Goal: Subscribe to service/newsletter

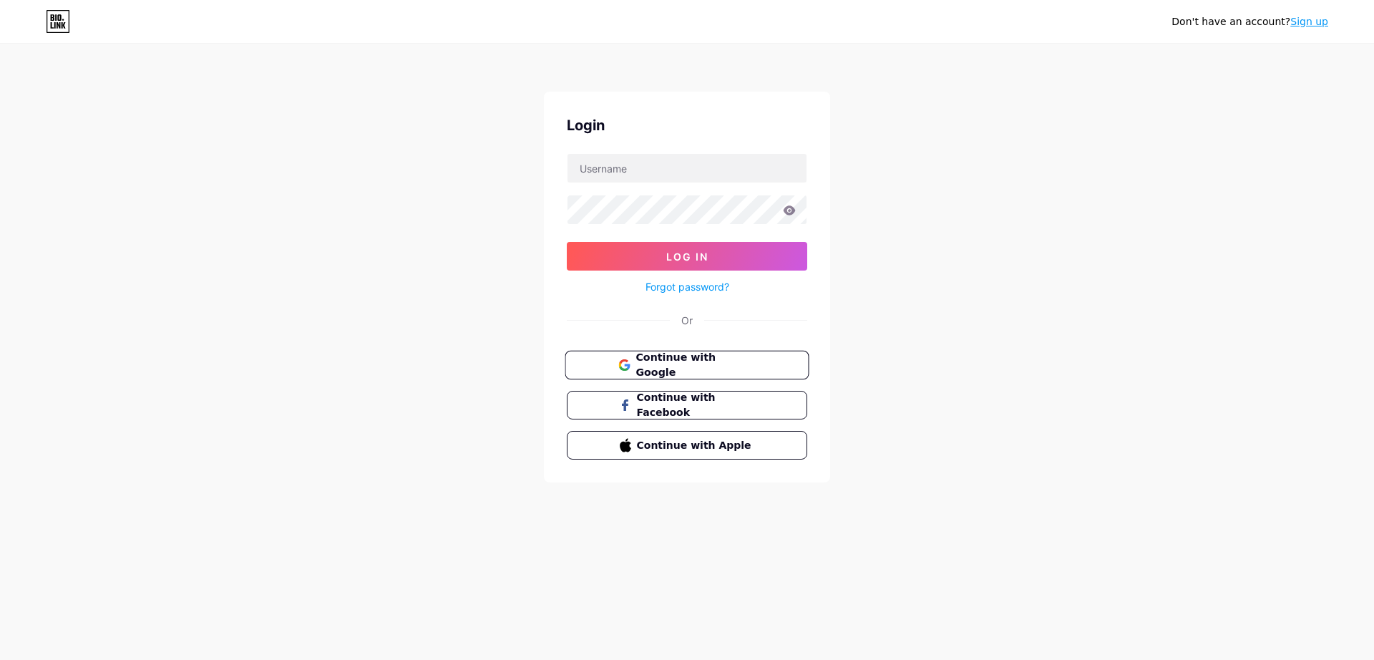
click at [668, 369] on span "Continue with Google" at bounding box center [696, 365] width 120 height 31
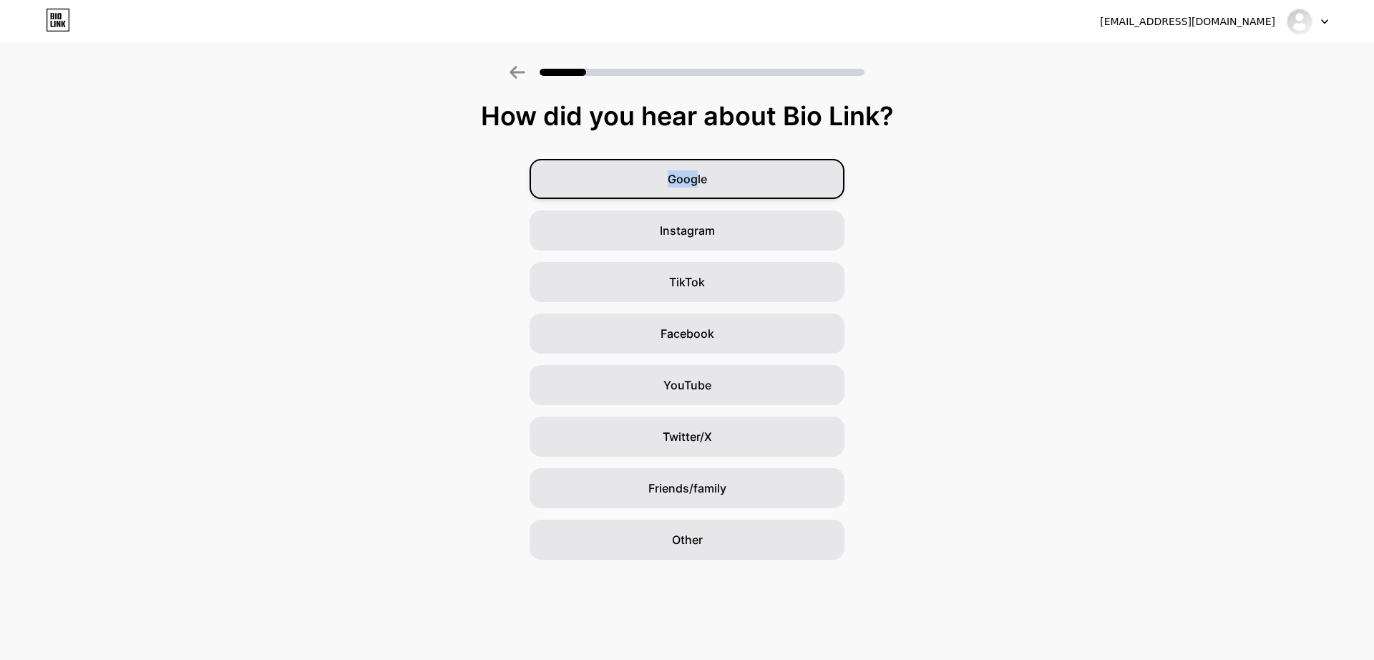
click at [696, 171] on div "Google" at bounding box center [687, 179] width 315 height 40
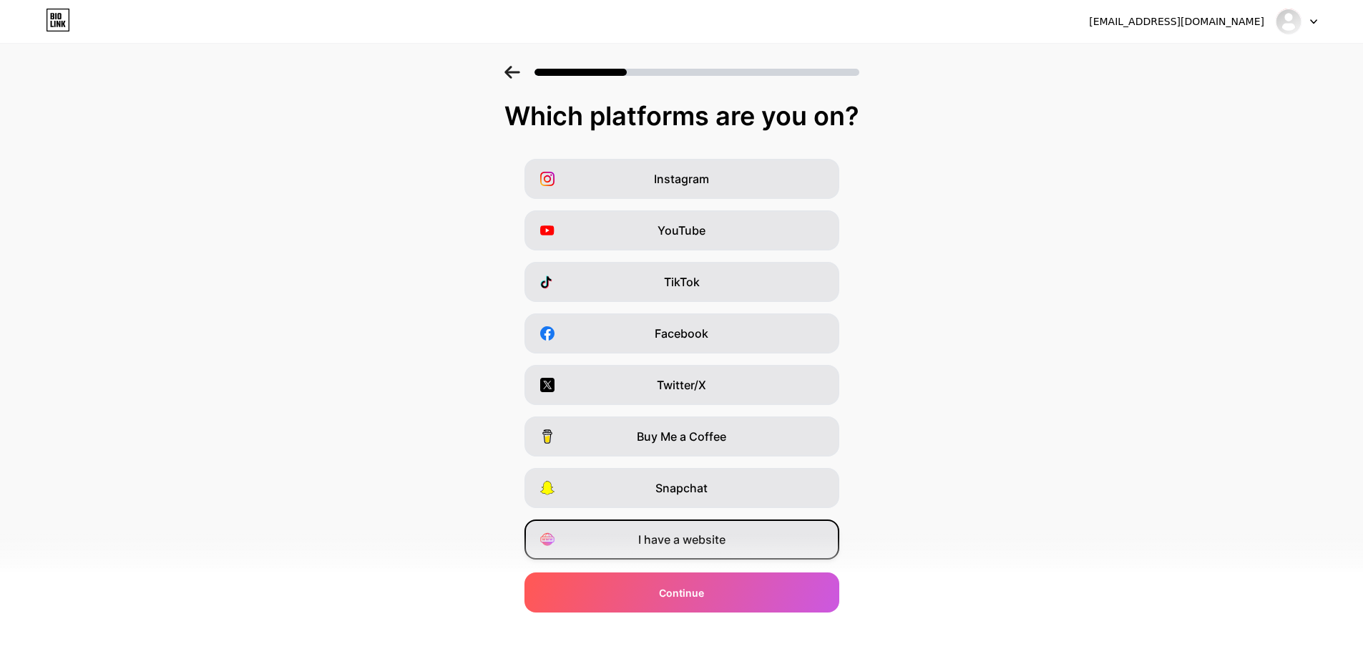
click at [706, 533] on span "I have a website" at bounding box center [681, 539] width 87 height 17
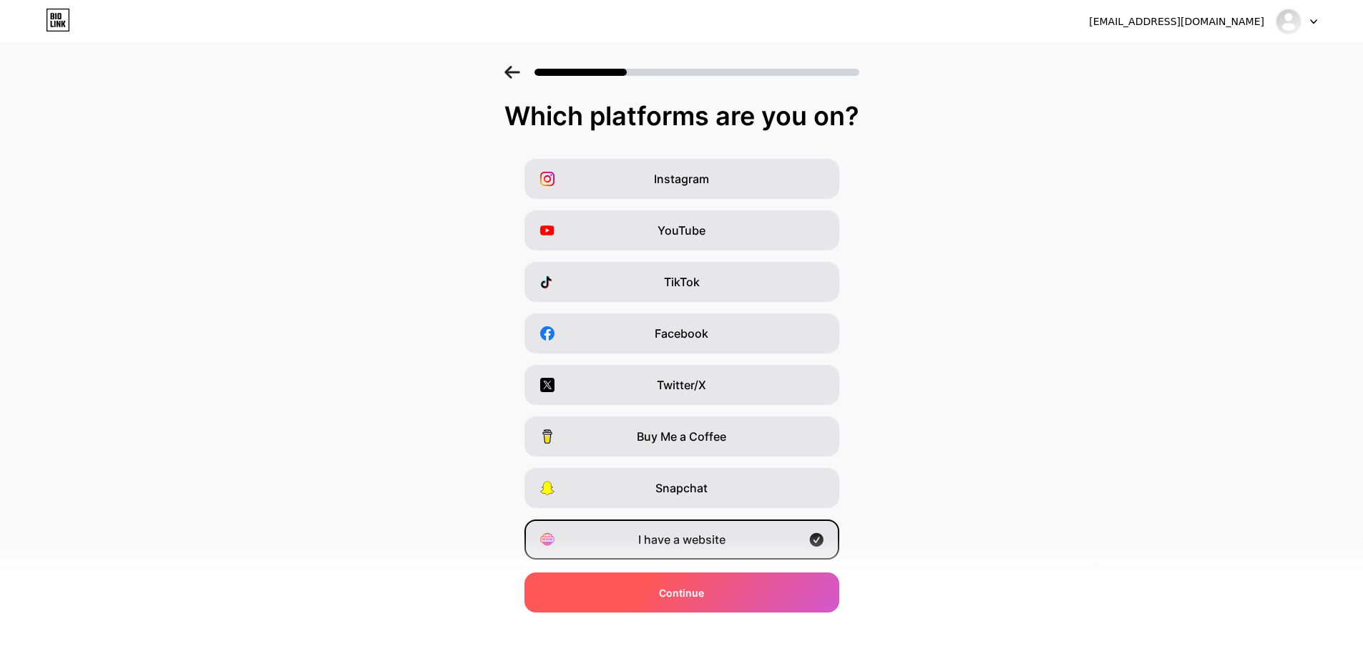
click at [721, 600] on div "Continue" at bounding box center [682, 593] width 315 height 40
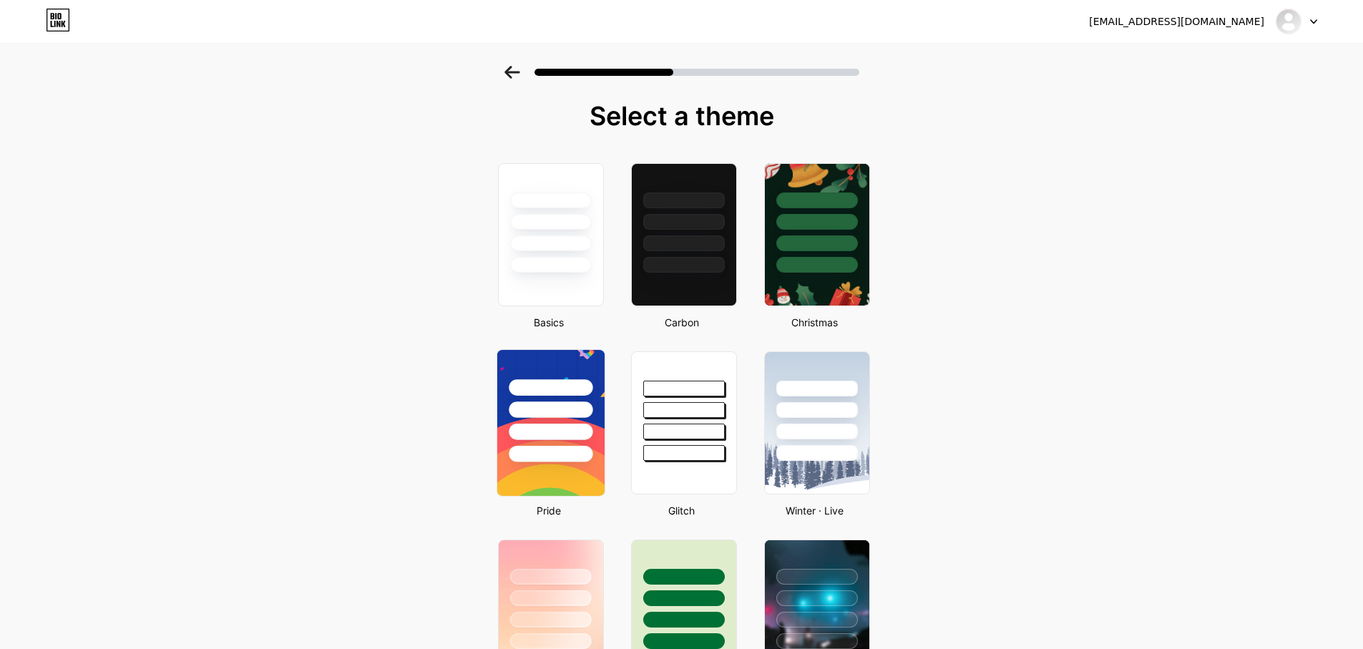
click at [575, 424] on div at bounding box center [551, 432] width 84 height 16
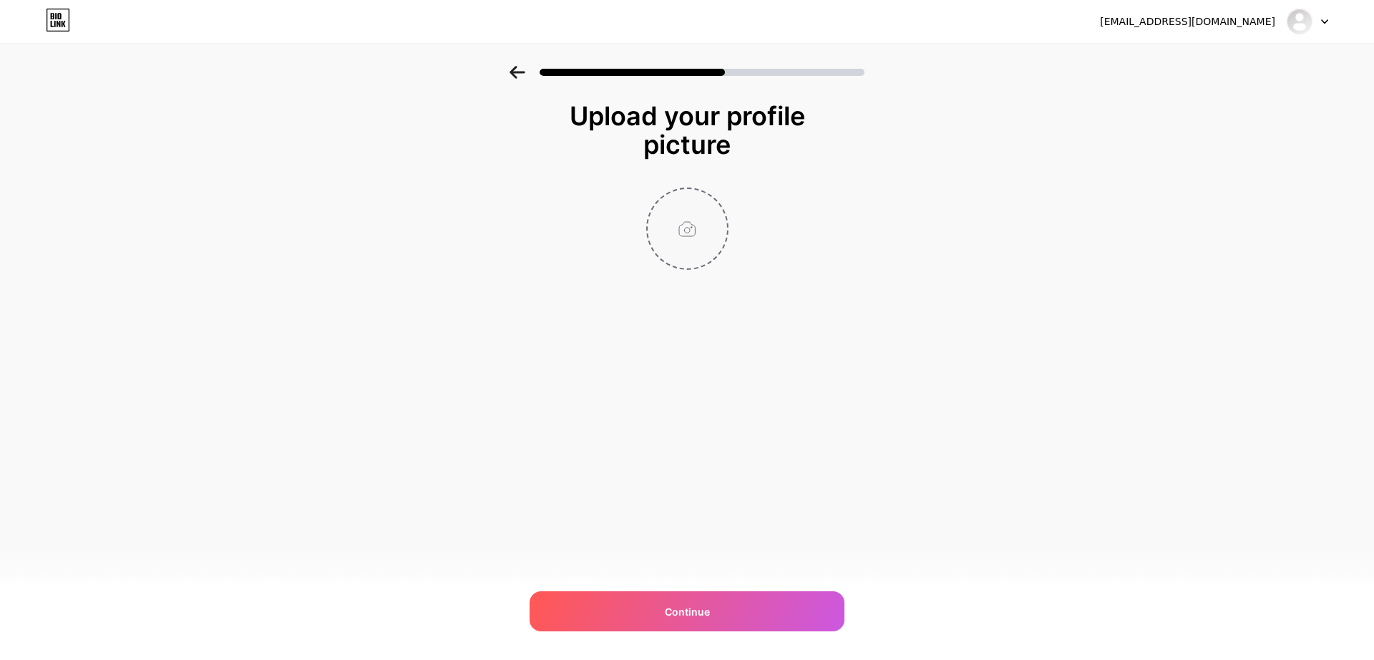
click at [681, 231] on input "file" at bounding box center [687, 228] width 79 height 79
type input "C:\fakepath\Career Finder AI.jpg"
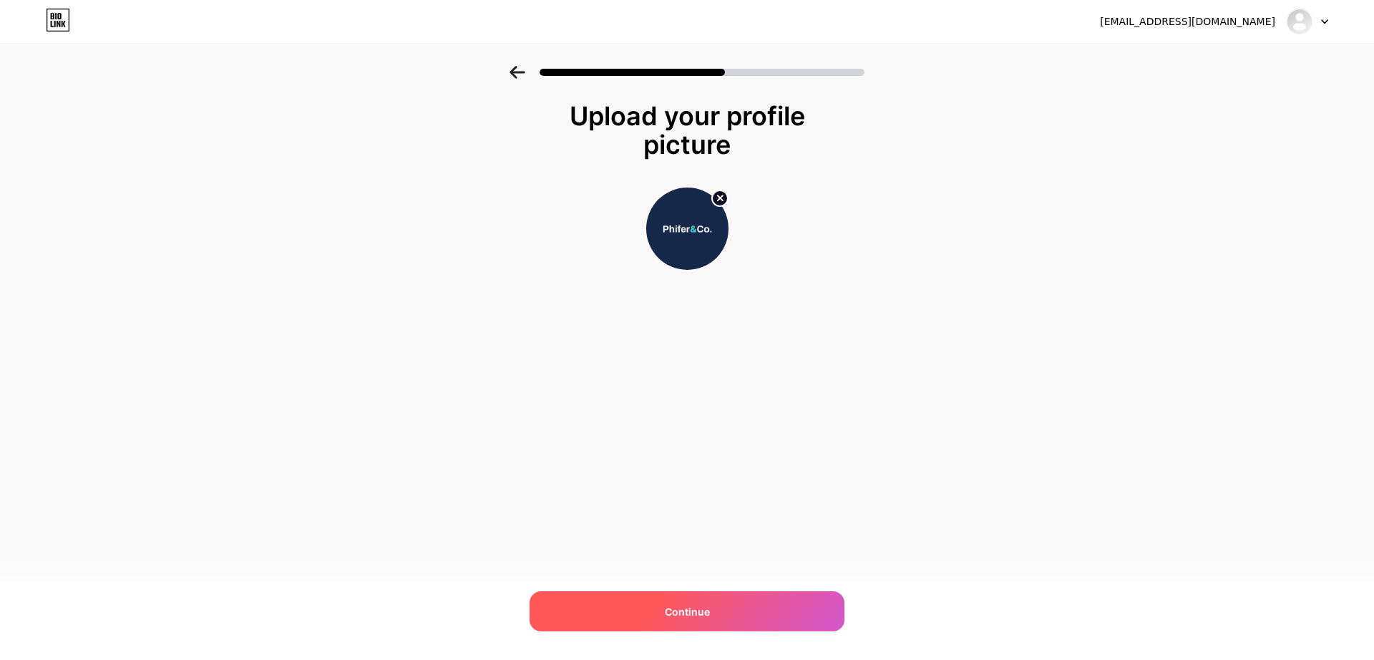
click at [724, 628] on div "Continue" at bounding box center [687, 611] width 315 height 40
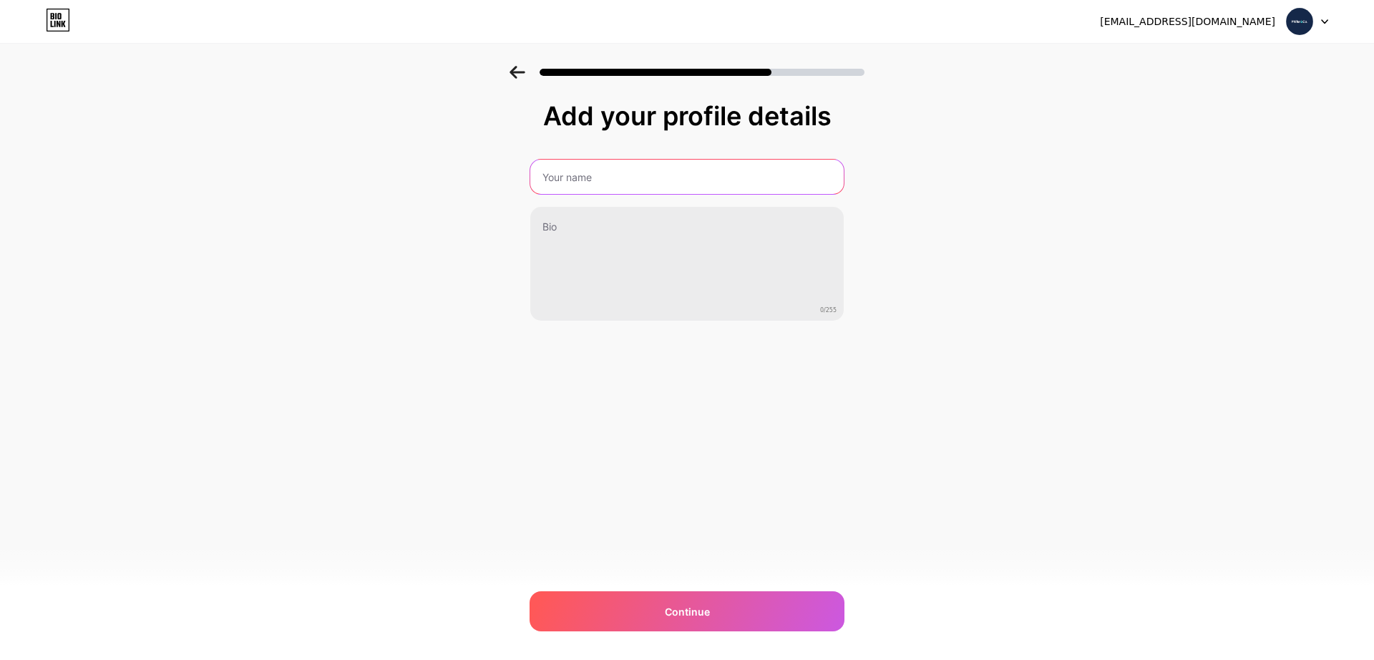
click at [601, 176] on input "text" at bounding box center [686, 177] width 313 height 34
type input "Brian & Phifer"
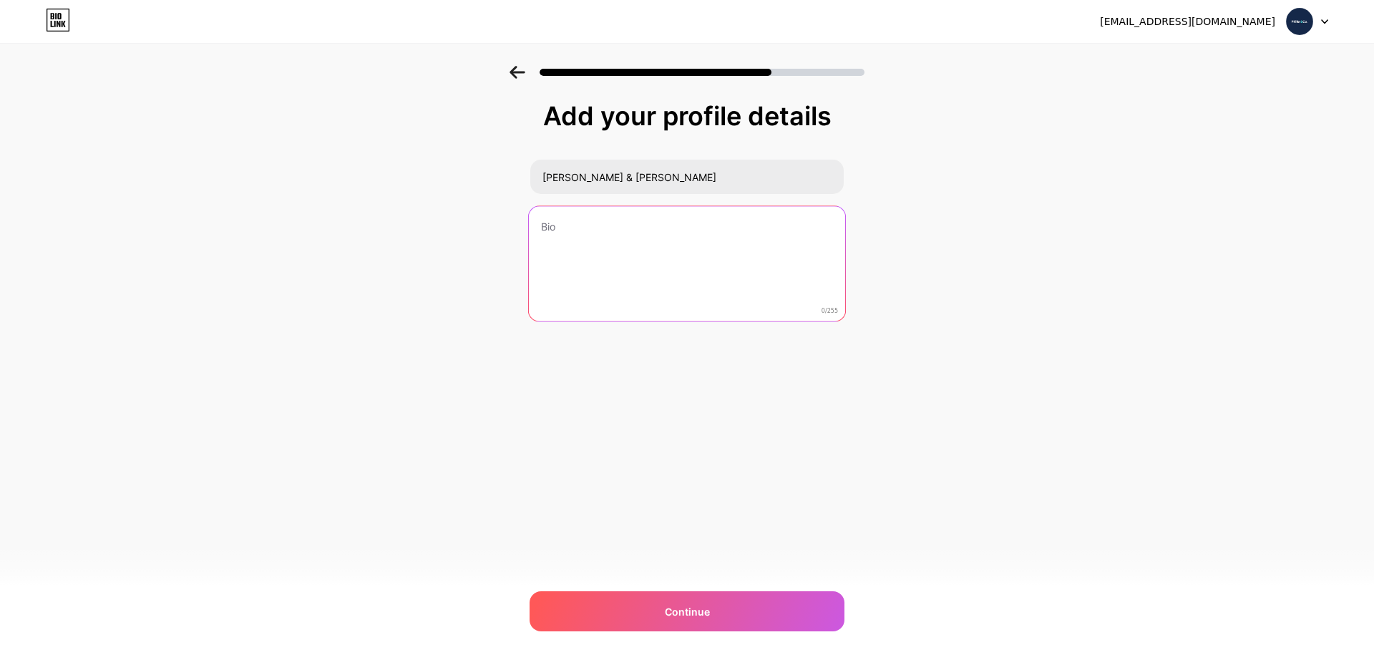
click at [633, 243] on textarea at bounding box center [687, 264] width 316 height 117
paste textarea "Brian & Phifer lead Phifer & Company, an executive search firm linking top tale…"
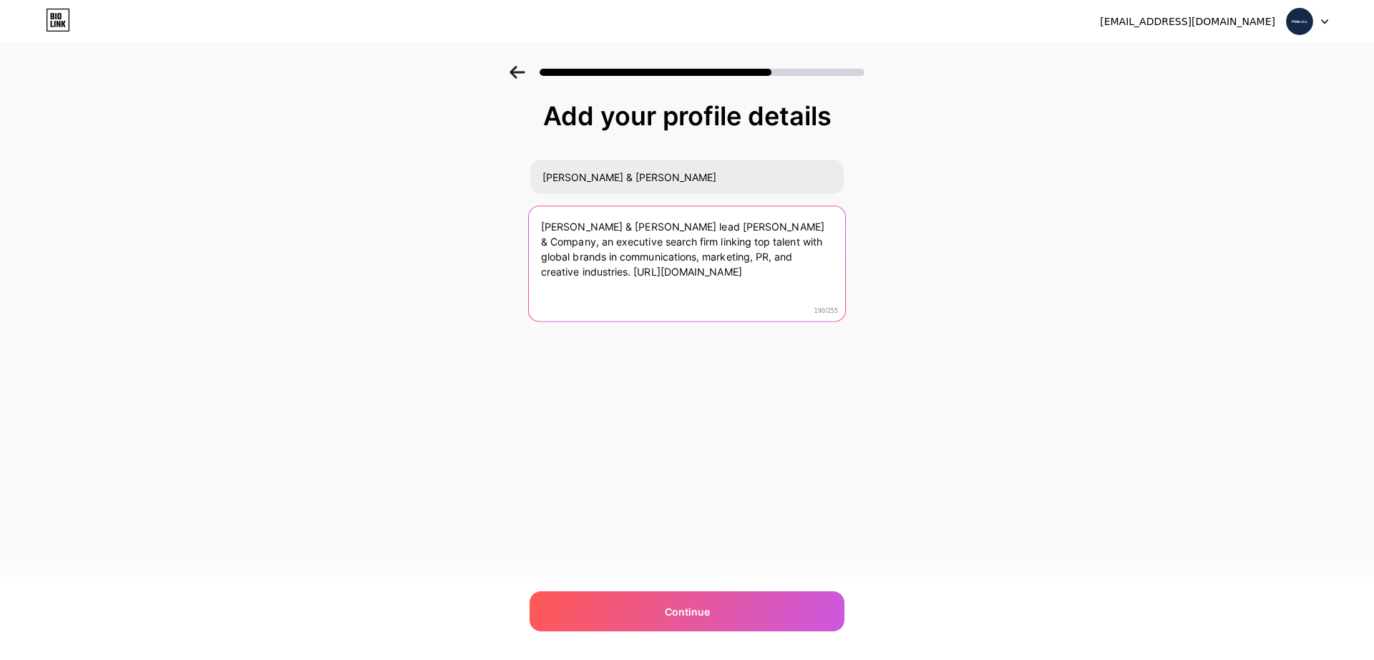
drag, startPoint x: 710, startPoint y: 268, endPoint x: 540, endPoint y: 276, distance: 169.8
click at [540, 276] on textarea "Brian & Phifer lead Phifer & Company, an executive search firm linking top tale…" at bounding box center [687, 264] width 316 height 117
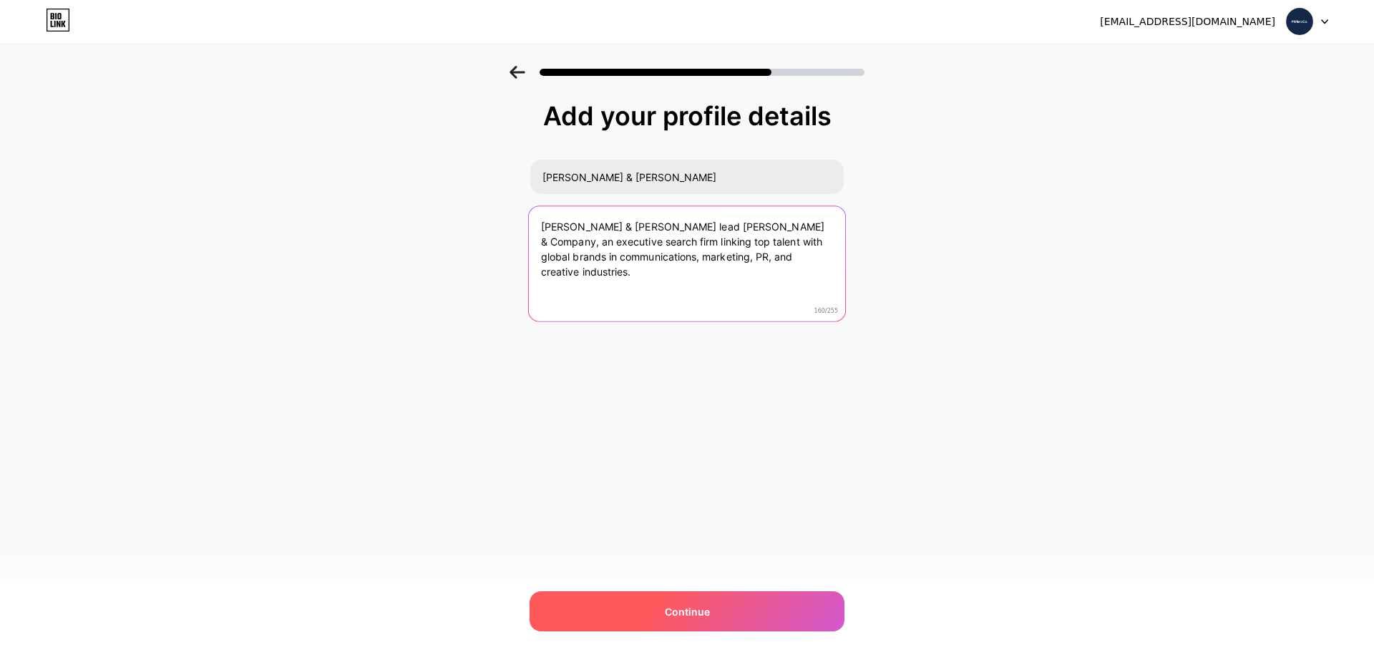
type textarea "Brian & Phifer lead Phifer & Company, an executive search firm linking top tale…"
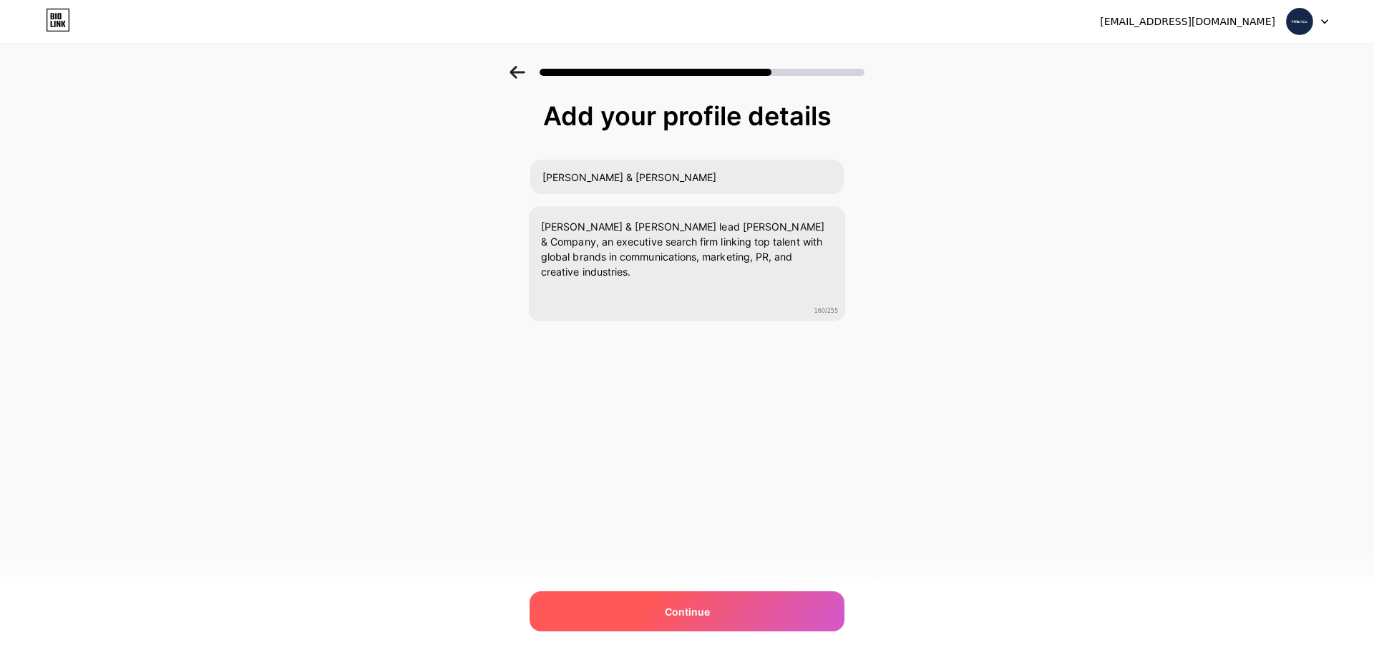
click at [597, 615] on div "Continue" at bounding box center [687, 611] width 315 height 40
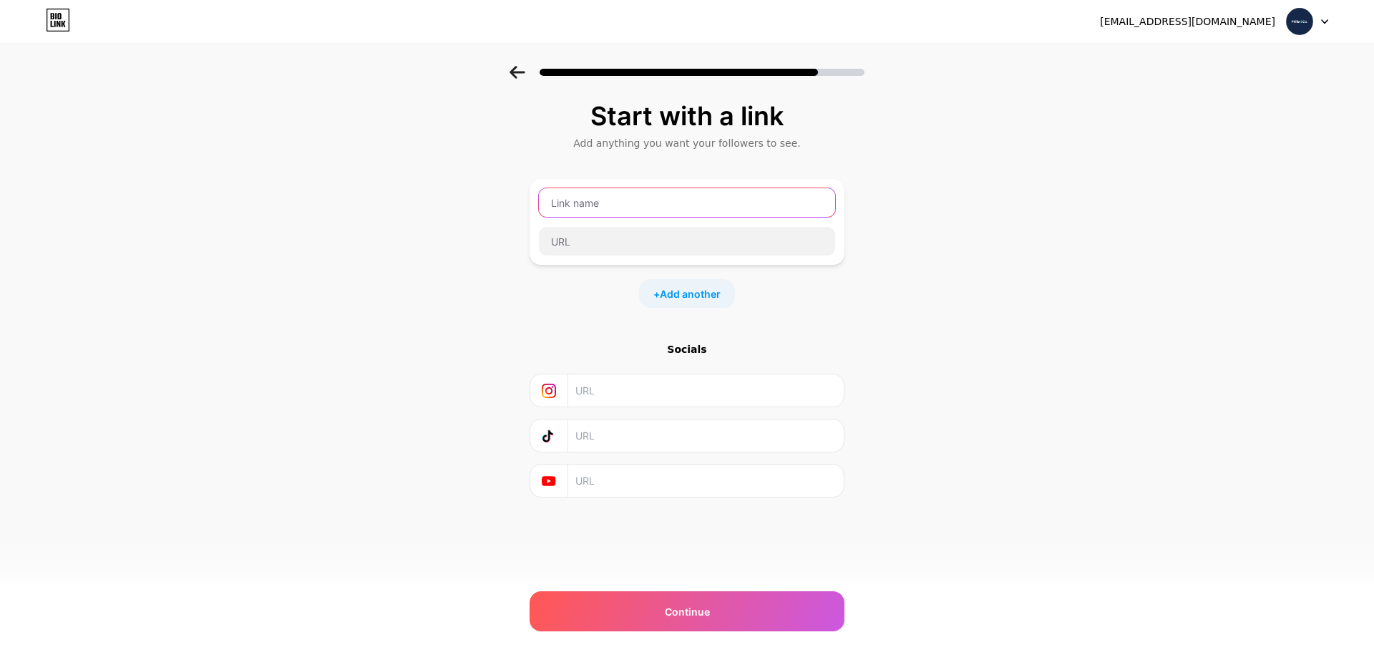
click at [588, 203] on input "text" at bounding box center [687, 202] width 296 height 29
type input "Website"
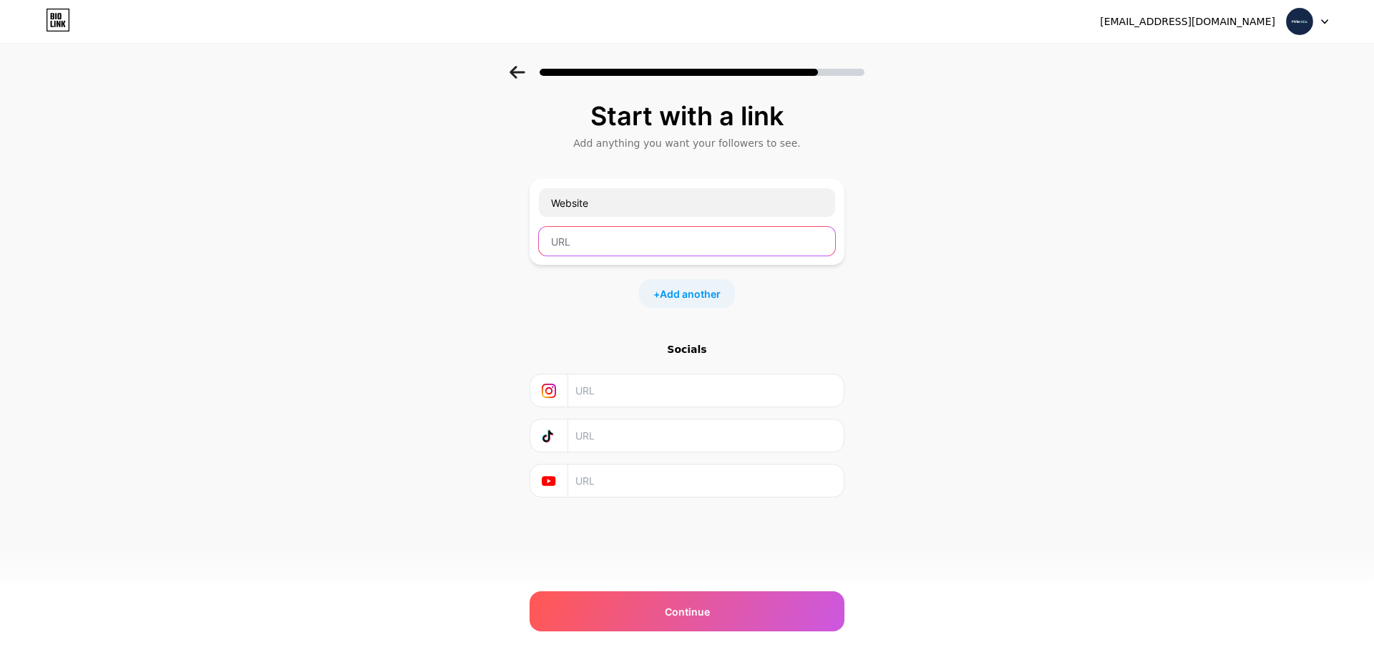
click at [601, 237] on input "text" at bounding box center [687, 241] width 296 height 29
paste input "https://www.phifercompany.com/"
type input "https://www.phifercompany.com/"
click at [1008, 371] on div "Start with a link Add anything you want your followers to see. Website https://…" at bounding box center [687, 317] width 1374 height 503
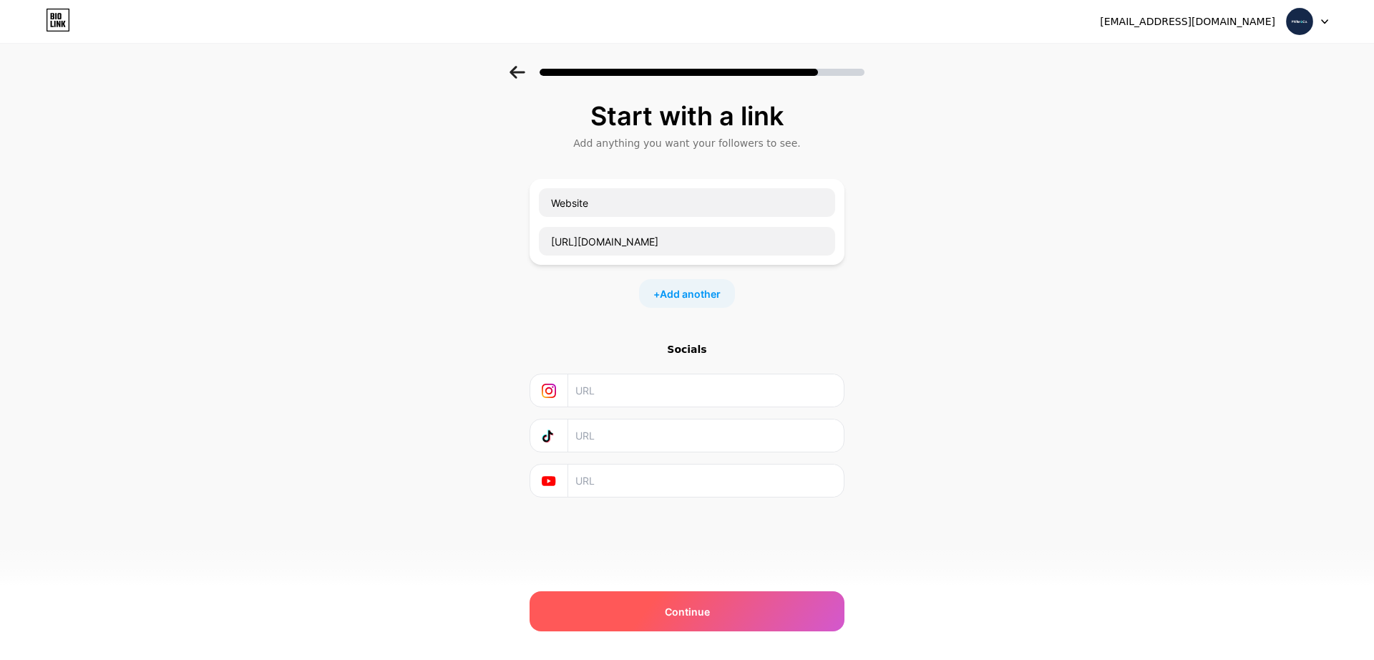
click at [715, 618] on div "Continue" at bounding box center [687, 611] width 315 height 40
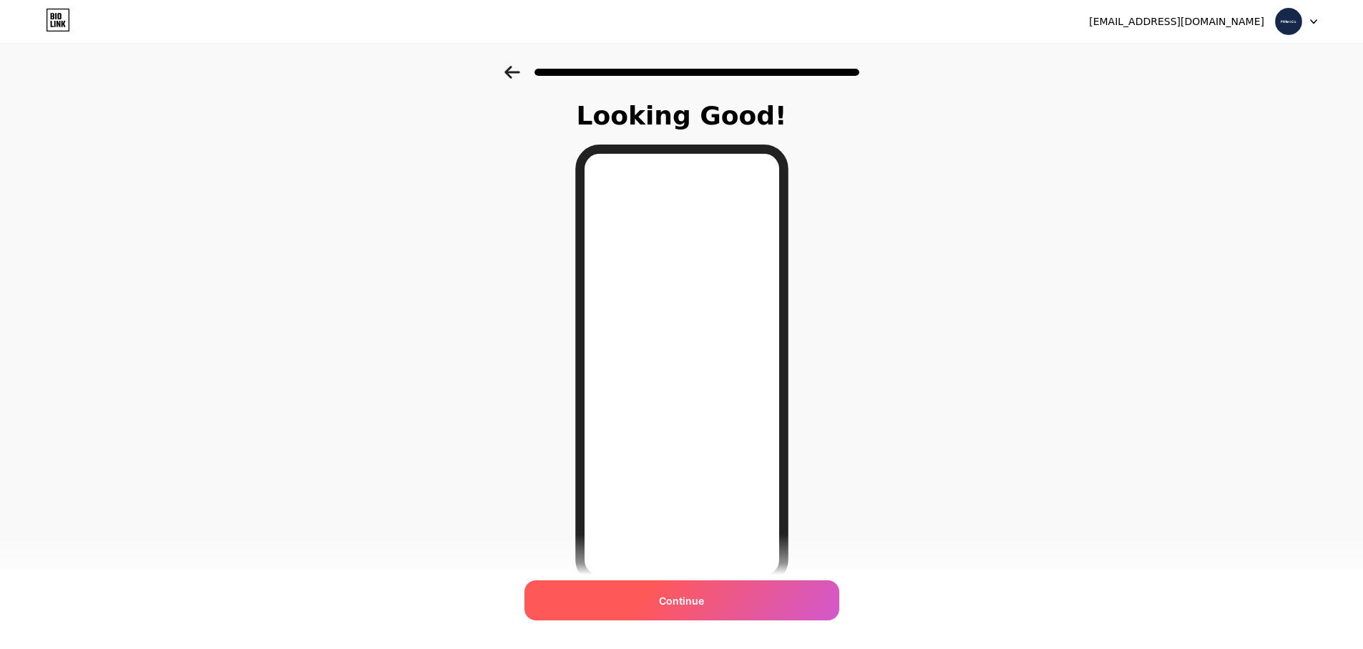
click at [626, 614] on div "Continue" at bounding box center [682, 600] width 315 height 40
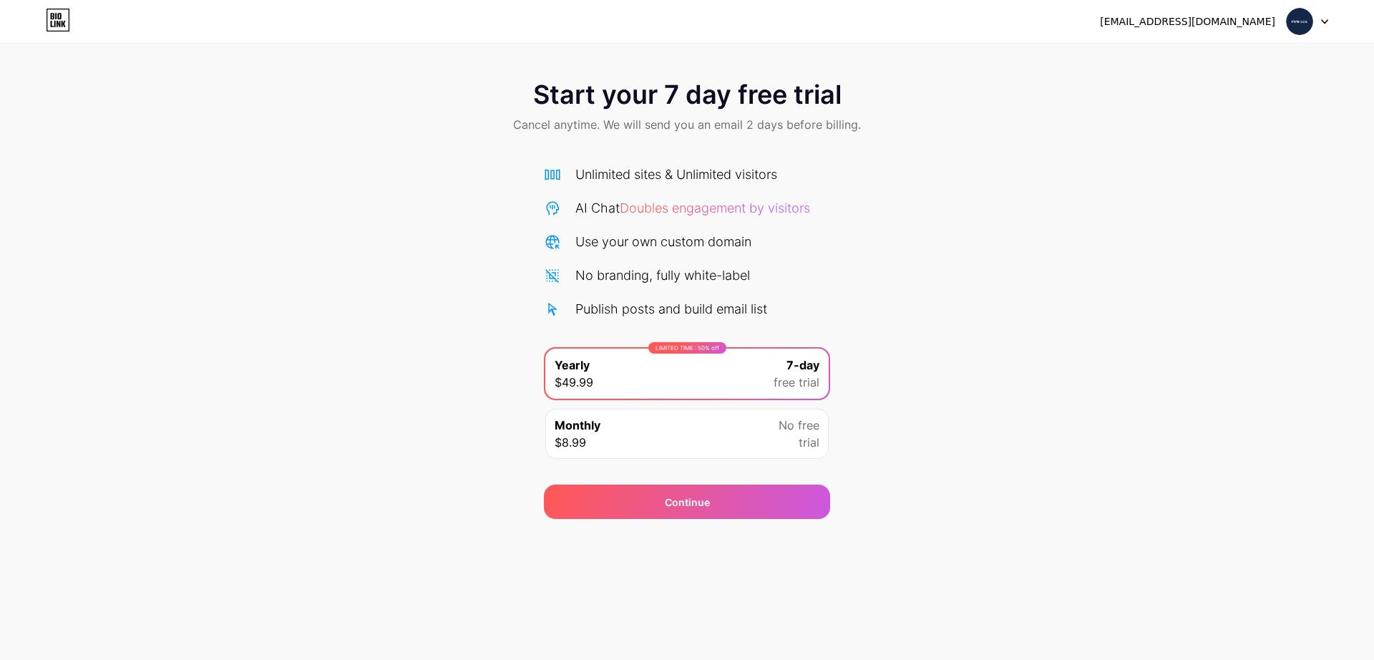
click at [1183, 188] on div "Start your 7 day free trial Cancel anytime. We will send you an email 2 days be…" at bounding box center [687, 292] width 1374 height 453
drag, startPoint x: 1294, startPoint y: 42, endPoint x: 1294, endPoint y: 34, distance: 7.9
click at [1294, 39] on div "brianphifer974@gmail.com Logout" at bounding box center [687, 21] width 1374 height 43
click at [1294, 31] on img at bounding box center [1299, 21] width 27 height 27
click at [56, 16] on icon at bounding box center [55, 16] width 1 height 6
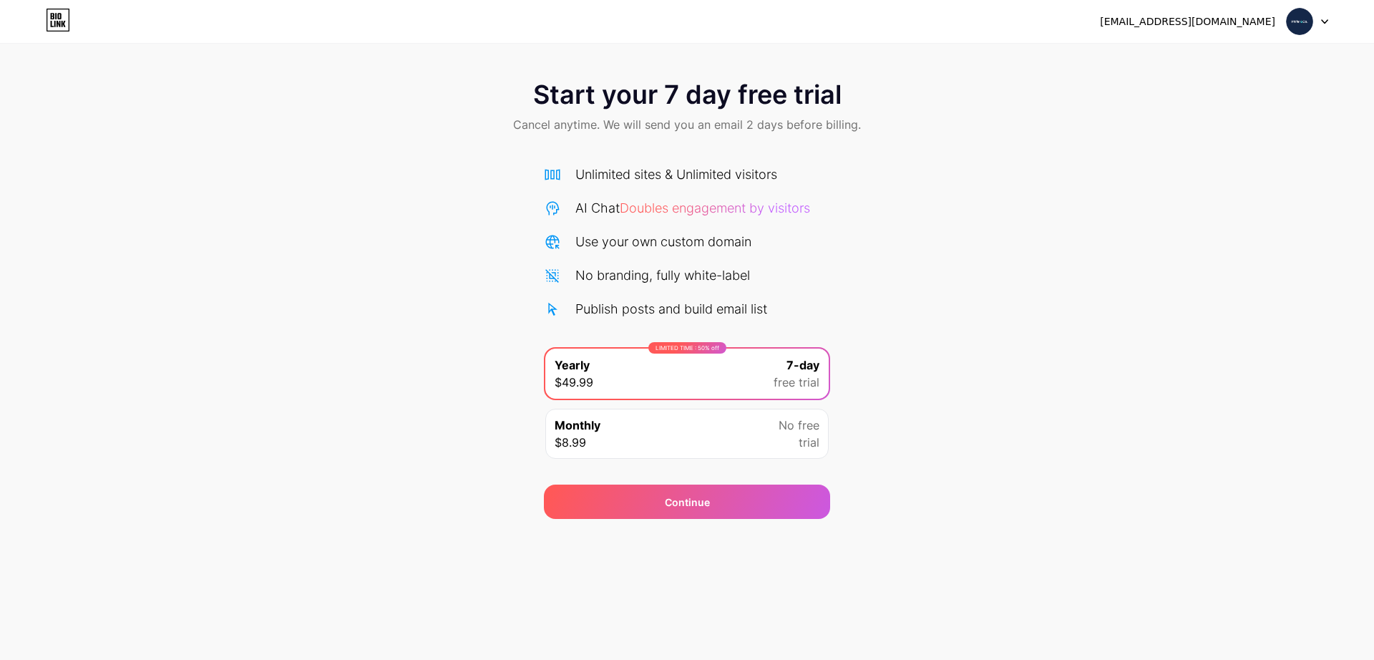
click at [737, 435] on div "Monthly $8.99 No free trial" at bounding box center [686, 434] width 283 height 50
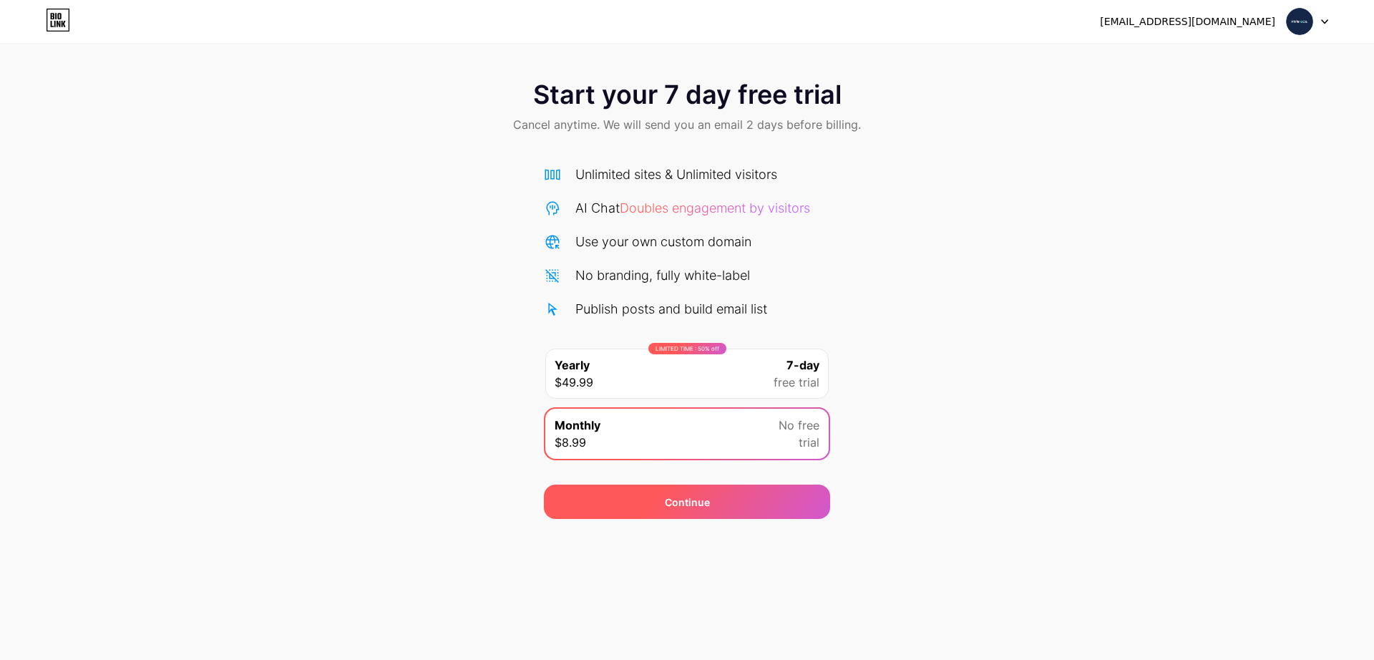
click at [708, 491] on div "Continue" at bounding box center [687, 502] width 286 height 34
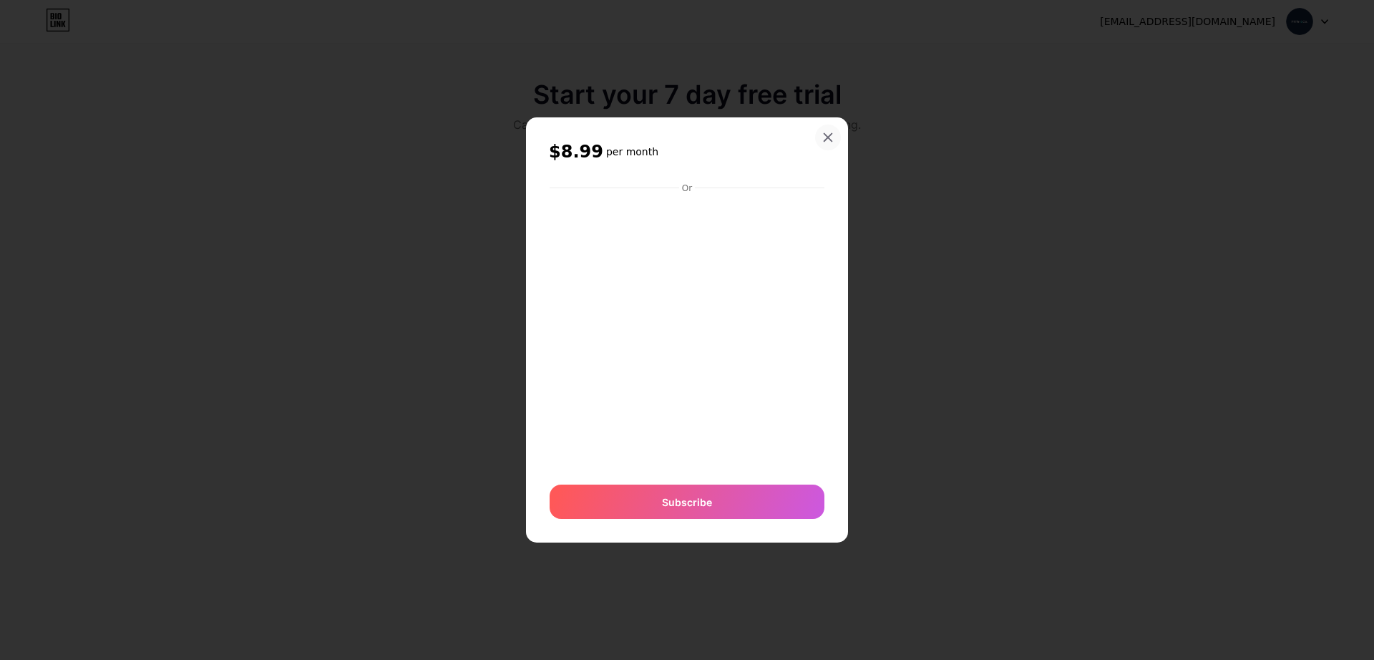
click at [827, 132] on icon at bounding box center [827, 137] width 11 height 11
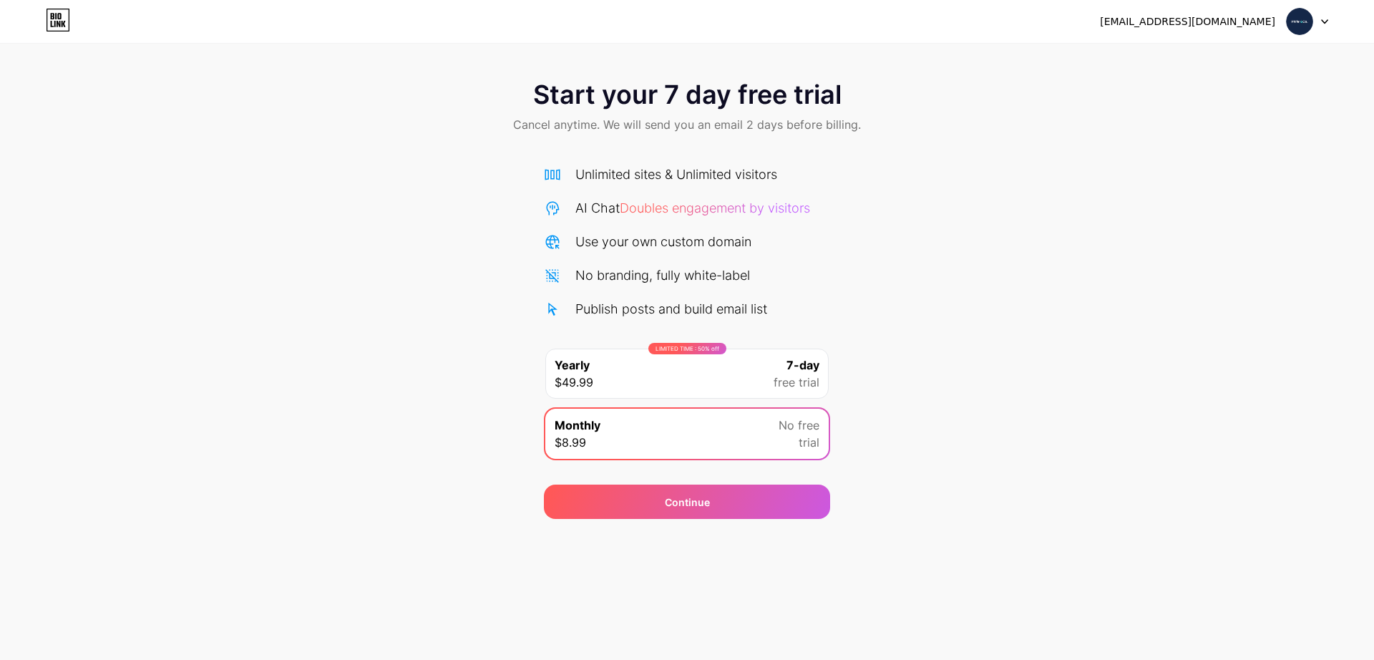
click at [827, 132] on span "Cancel anytime. We will send you an email 2 days before billing." at bounding box center [687, 124] width 348 height 17
click at [68, 19] on div "brianphifer974@gmail.com Logout" at bounding box center [687, 22] width 1374 height 26
click at [67, 19] on icon at bounding box center [58, 20] width 24 height 23
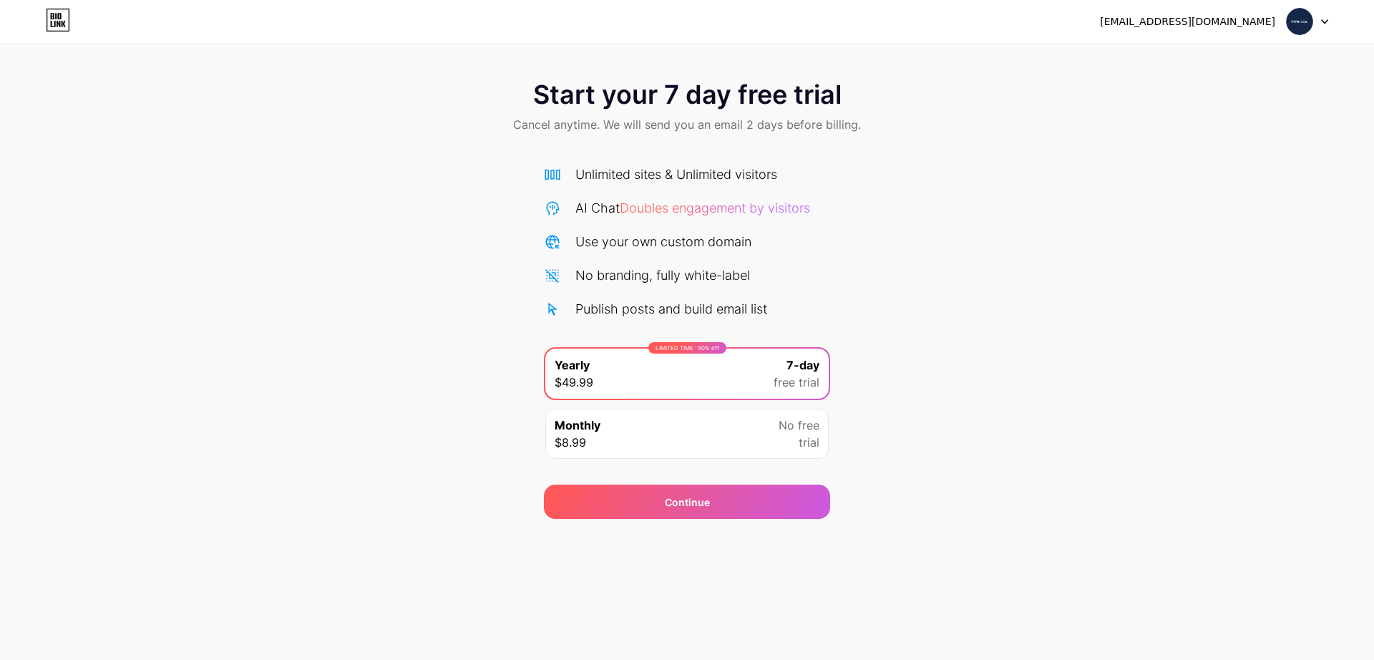
click at [782, 386] on span "free trial" at bounding box center [797, 382] width 46 height 17
click at [728, 497] on div "Continue" at bounding box center [687, 502] width 286 height 34
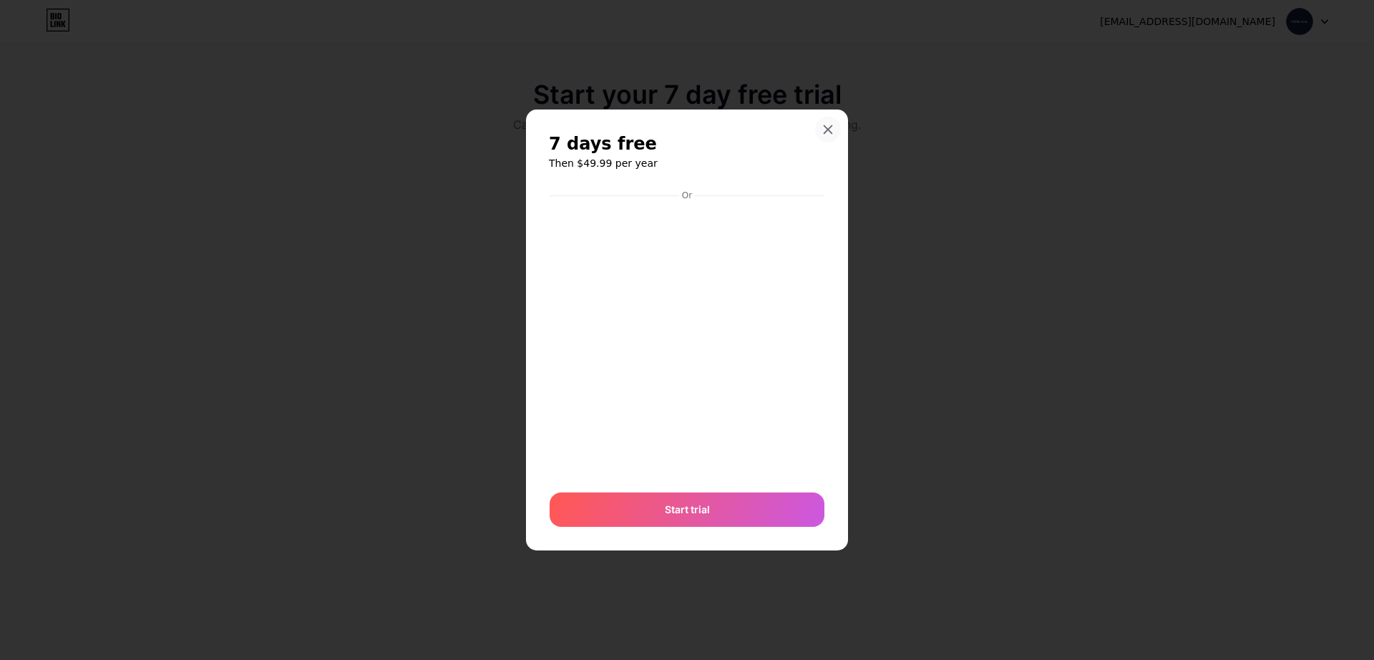
click at [825, 132] on icon at bounding box center [829, 130] width 8 height 8
